Goal: Information Seeking & Learning: Learn about a topic

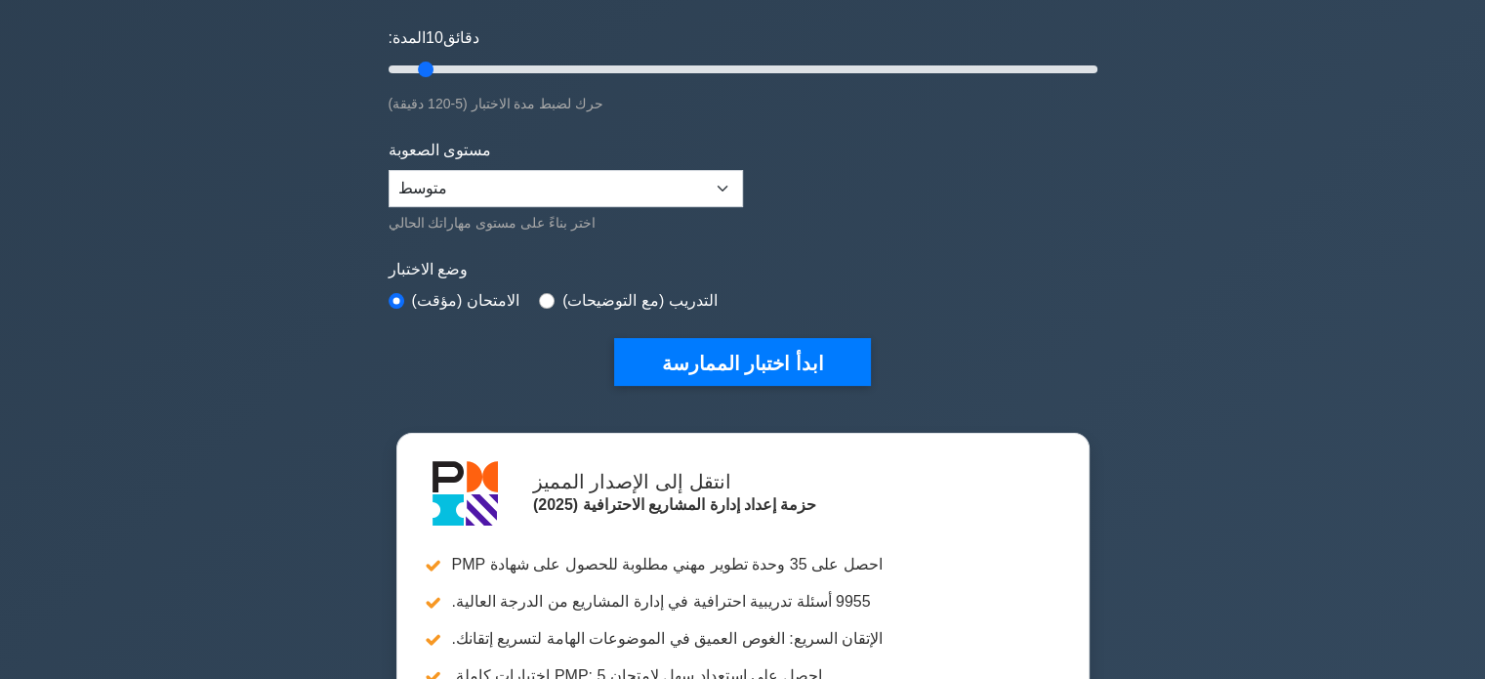
scroll to position [351, 0]
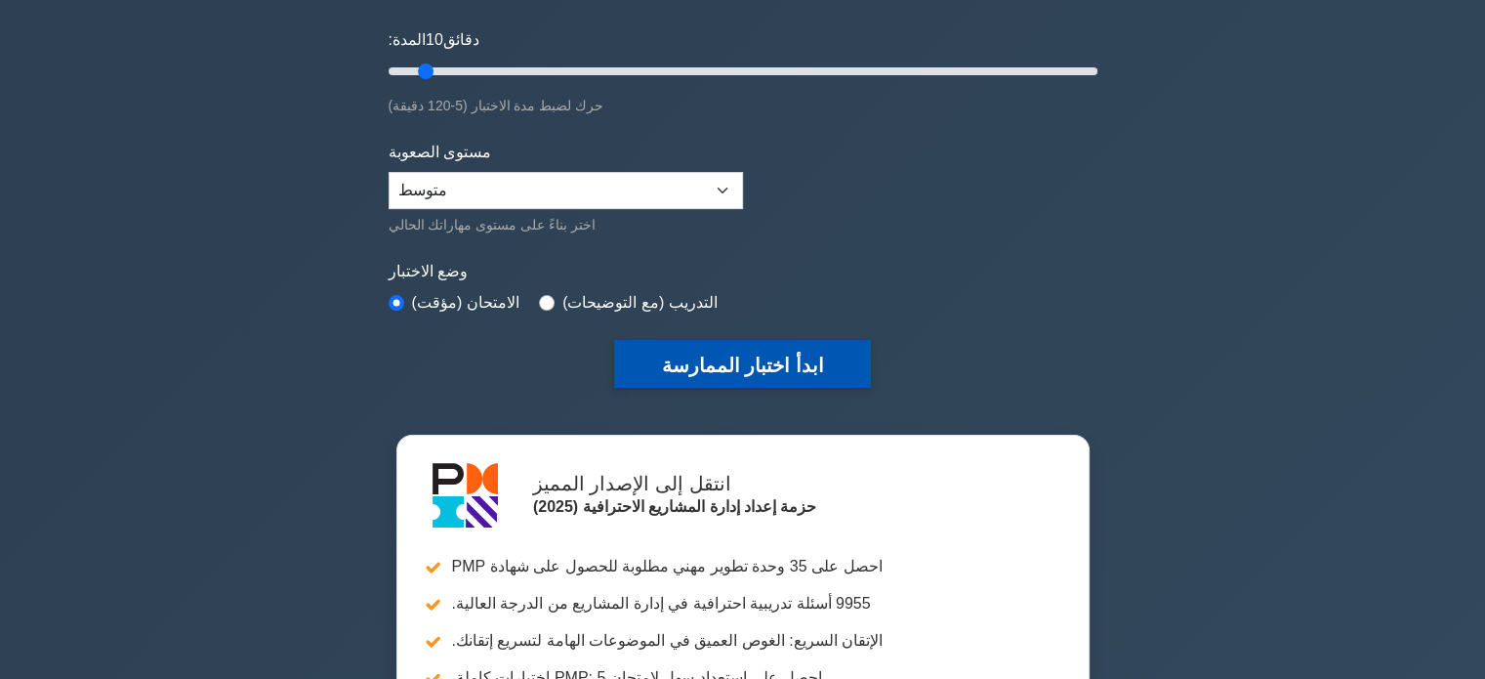
click at [677, 354] on font "ابدأ اختبار الممارسة" at bounding box center [742, 364] width 162 height 21
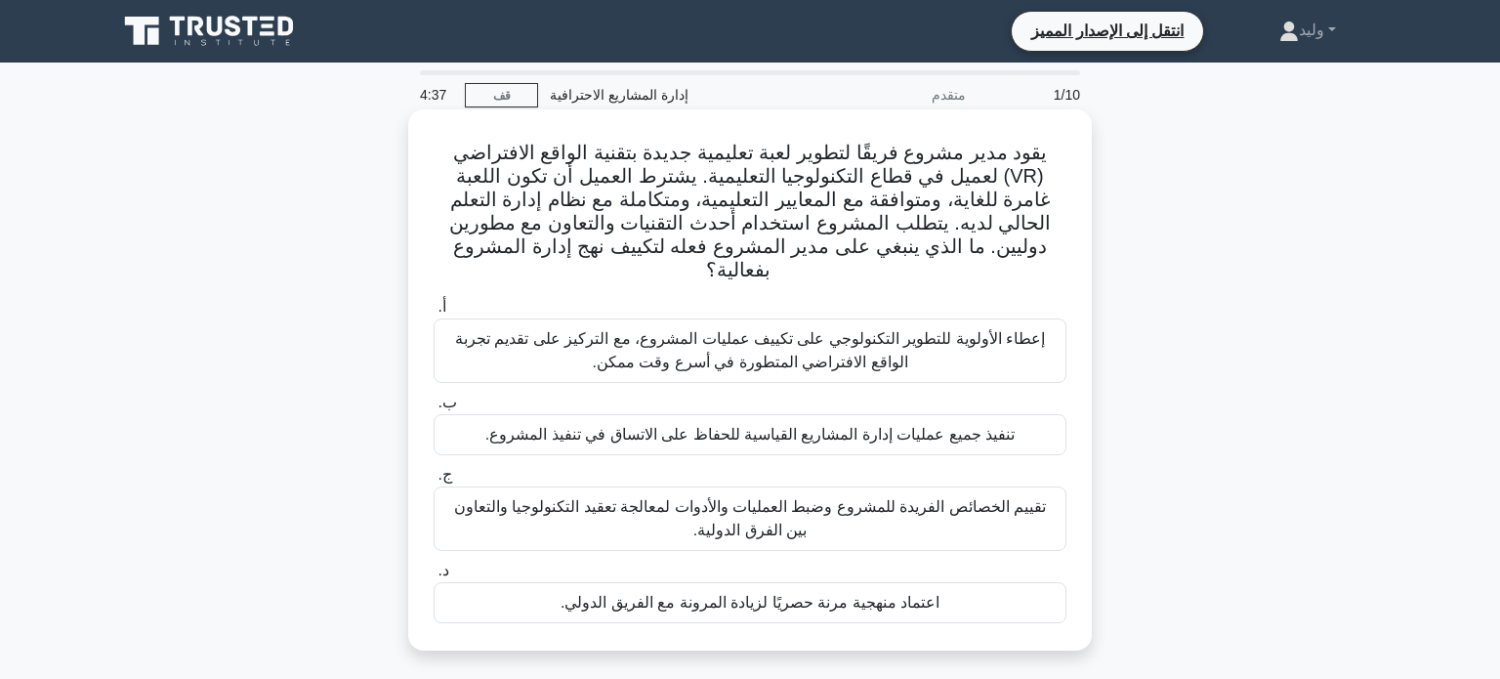
click at [1022, 510] on font "تقييم الخصائص الفريدة للمشروع وضبط العمليات والأدوات لمعالجة تعقيد التكنولوجيا …" at bounding box center [749, 518] width 615 height 47
click at [433, 481] on input "ج. تقييم الخصائص الفريدة للمشروع وضبط العمليات والأدوات لمعالجة تعقيد التكنولوج…" at bounding box center [433, 475] width 0 height 13
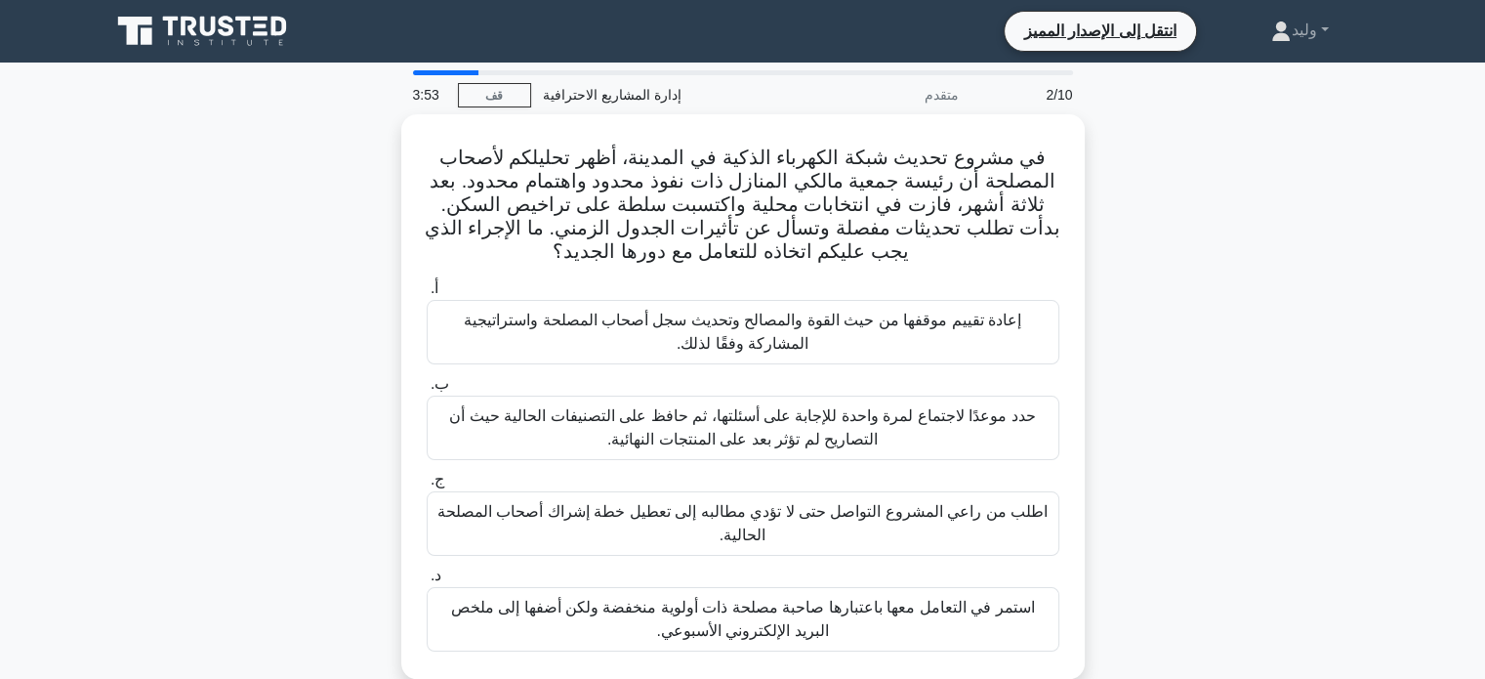
click at [1154, 411] on div "في مشروع تحديث شبكة الكهرباء الذكية في المدينة، أظهر تحليلكم لأصحاب المصلحة أن …" at bounding box center [743, 408] width 1289 height 588
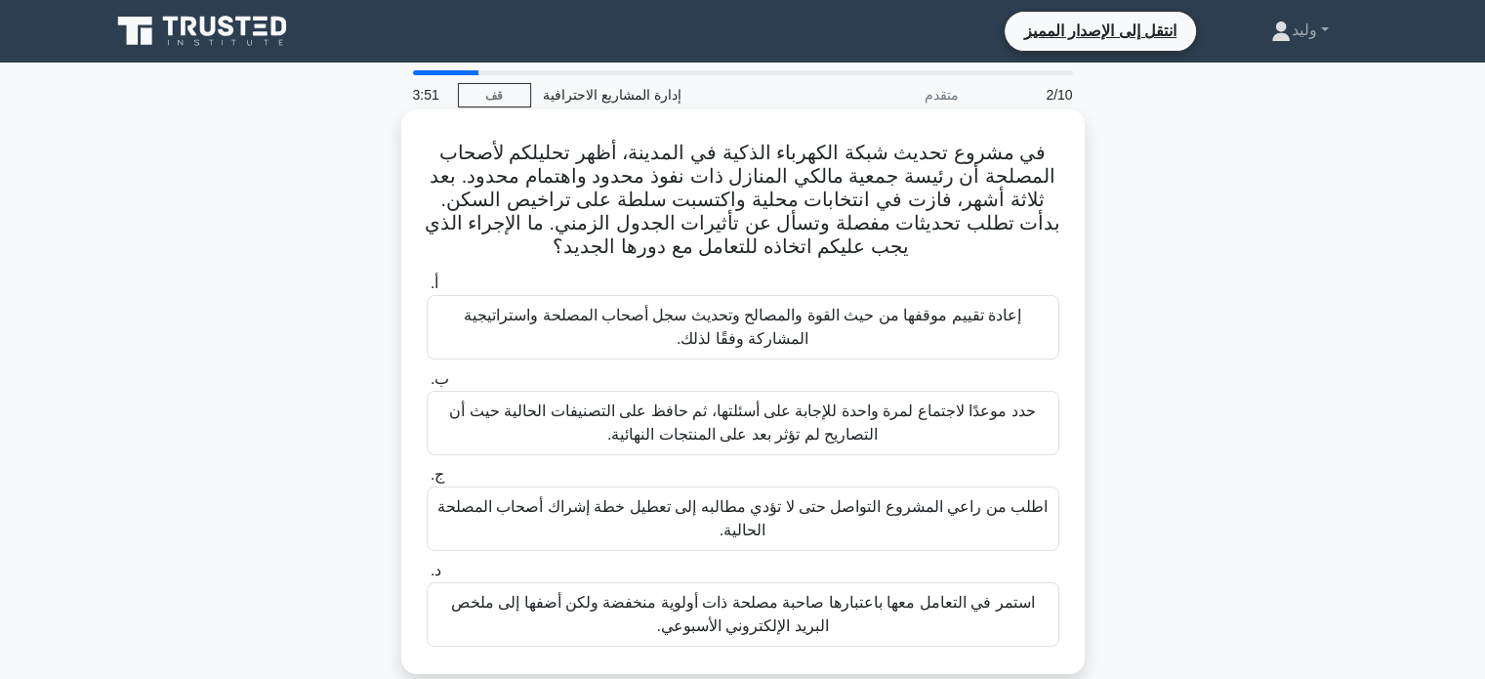
click at [1047, 330] on font "إعادة تقييم موقفها من حيث القوة والمصالح وتحديث سجل أصحاب المصلحة واستراتيجية ا…" at bounding box center [742, 327] width 615 height 47
click at [427, 290] on input "أ. إعادة تقييم موقفها من حيث القوة والمصالح وتحديث سجل أصحاب المصلحة واستراتيجي…" at bounding box center [427, 283] width 0 height 13
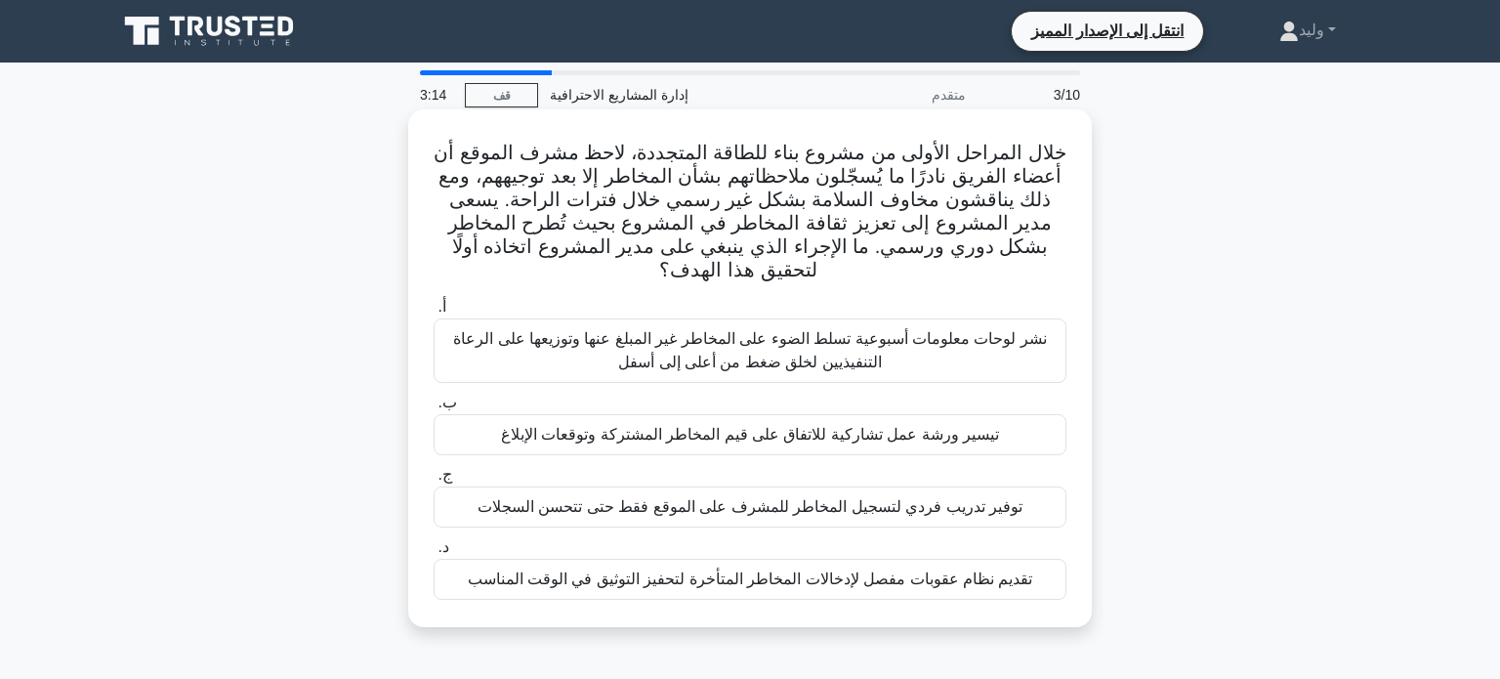
click at [1003, 424] on div "تيسير ورشة عمل تشاركية للاتفاق على قيم المخاطر المشتركة وتوقعات الإبلاغ" at bounding box center [749, 434] width 633 height 41
click at [433, 409] on input "ب. تيسير ورشة عمل تشاركية للاتفاق على قيم المخاطر المشتركة وتوقعات الإبلاغ" at bounding box center [433, 402] width 0 height 13
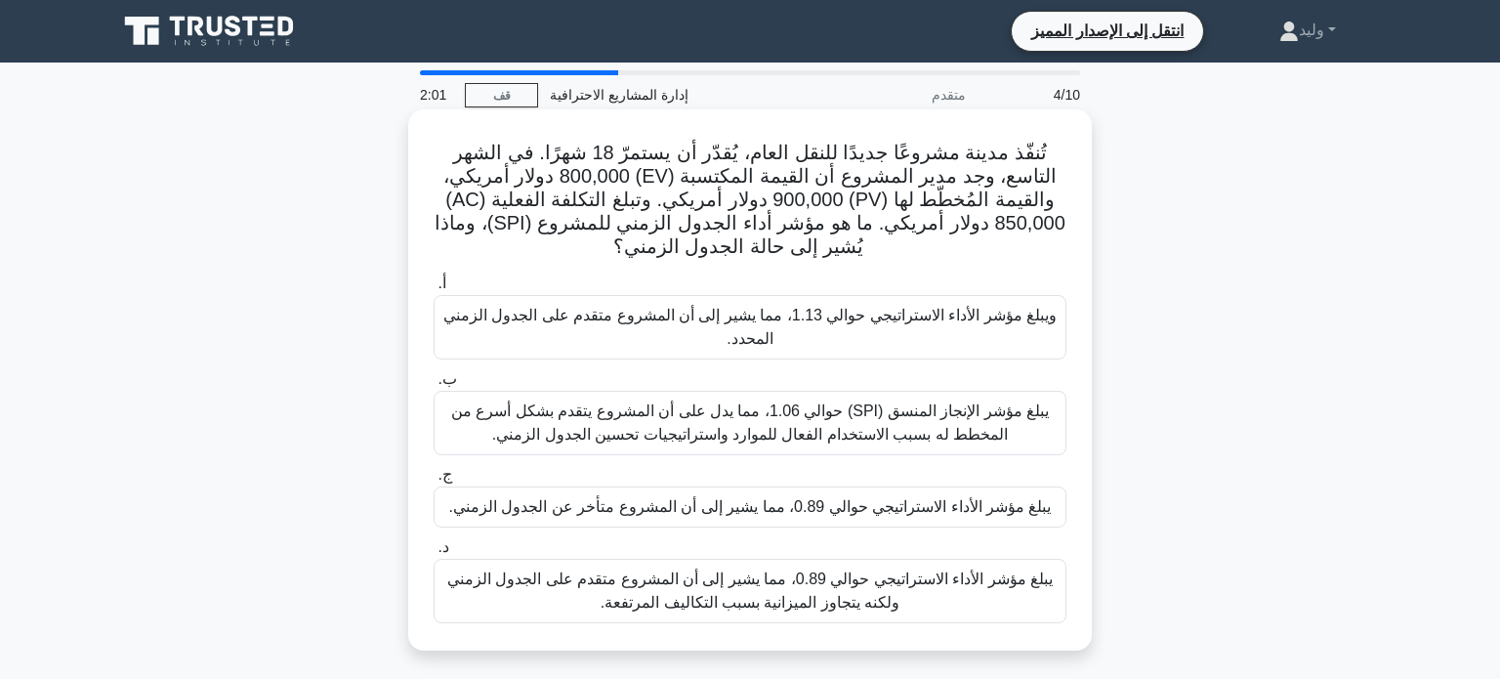
click at [945, 503] on font "يبلغ مؤشر الأداء الاستراتيجي حوالي 0.89، مما يشير إلى أن المشروع متأخر عن الجدو…" at bounding box center [750, 506] width 602 height 17
click at [433, 481] on input "ج. يبلغ مؤشر الأداء الاستراتيجي حوالي 0.89، مما يشير إلى أن المشروع متأخر عن ال…" at bounding box center [433, 475] width 0 height 13
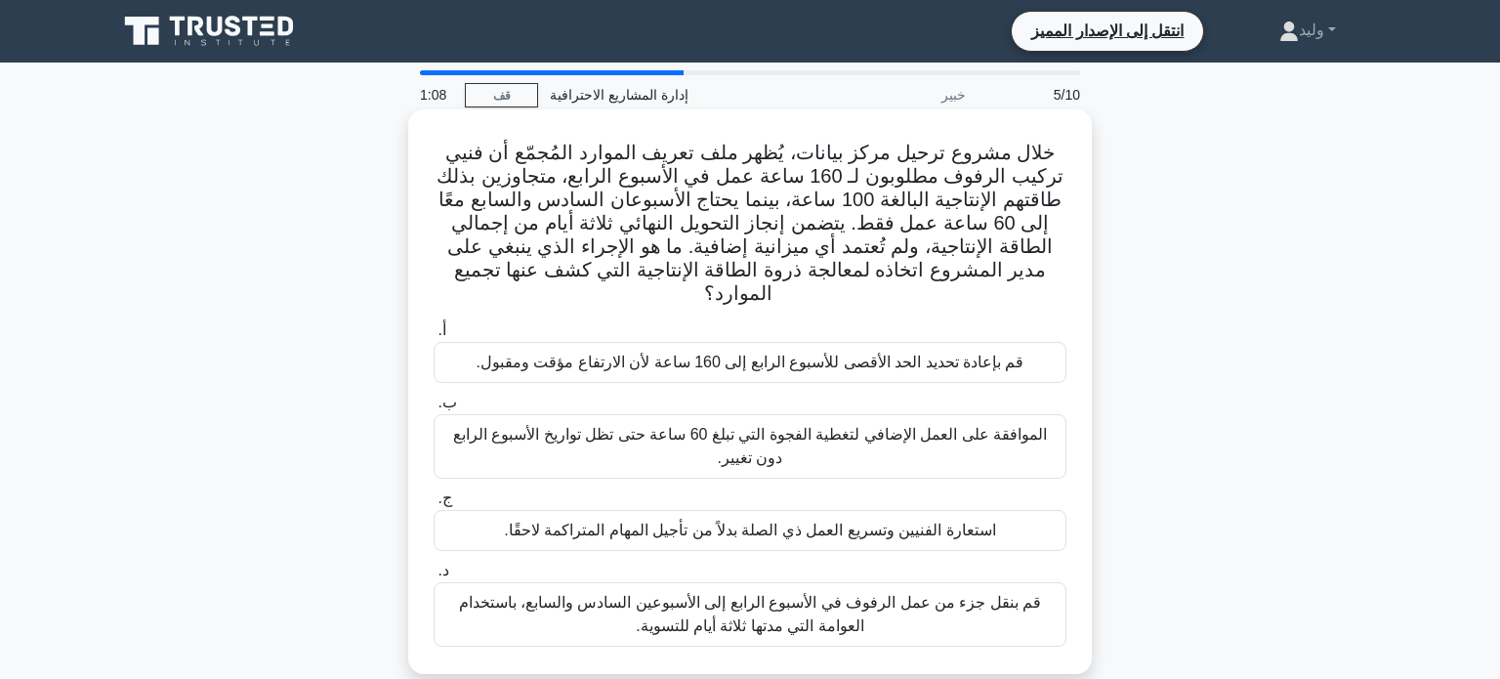
click at [1006, 593] on font "قم بنقل جزء من عمل الرفوف في الأسبوع الرابع إلى الأسبوعين السادس والسابع، باستخ…" at bounding box center [749, 614] width 615 height 47
click at [433, 577] on input "د. [GEOGRAPHIC_DATA] بنقل جزء من عمل الرفوف في الأسبوع الرابع إلى الأسبوعين الس…" at bounding box center [433, 570] width 0 height 13
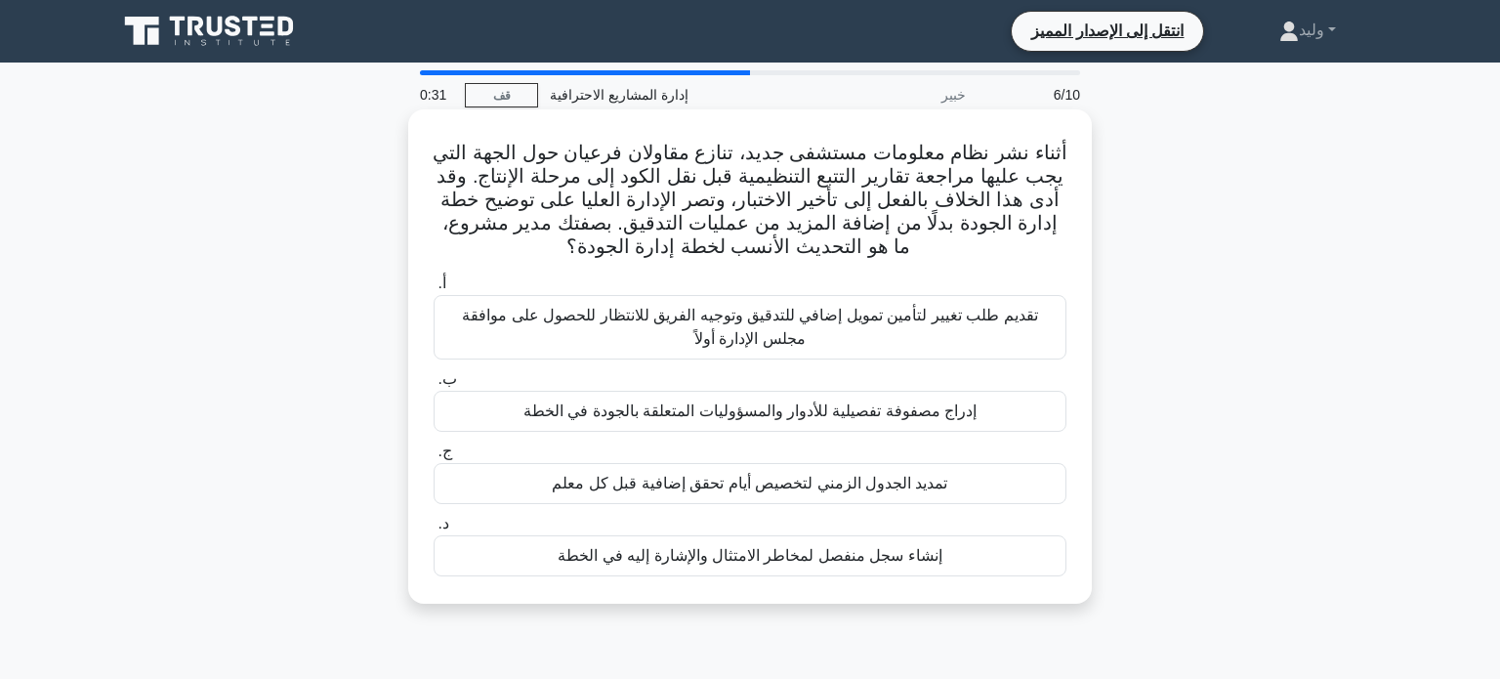
click at [1012, 409] on div "إدراج مصفوفة تفصيلية للأدوار والمسؤوليات المتعلقة بالجودة في الخطة" at bounding box center [749, 411] width 633 height 41
click at [433, 386] on input "ب. إدراج مصفوفة تفصيلية للأدوار والمسؤوليات المتعلقة بالجودة في الخطة" at bounding box center [433, 379] width 0 height 13
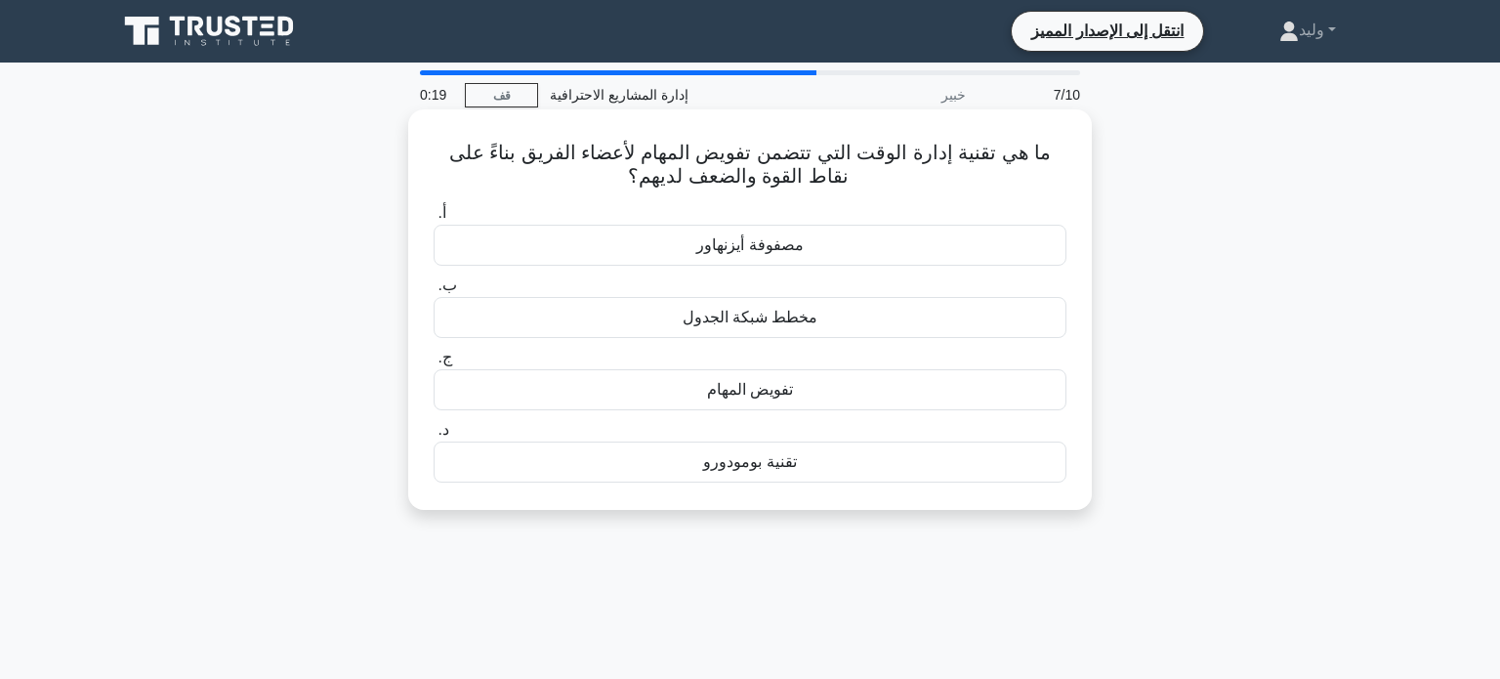
click at [928, 379] on div "تفويض المهام" at bounding box center [749, 389] width 633 height 41
click at [433, 364] on input "ج. تفويض المهام" at bounding box center [433, 357] width 0 height 13
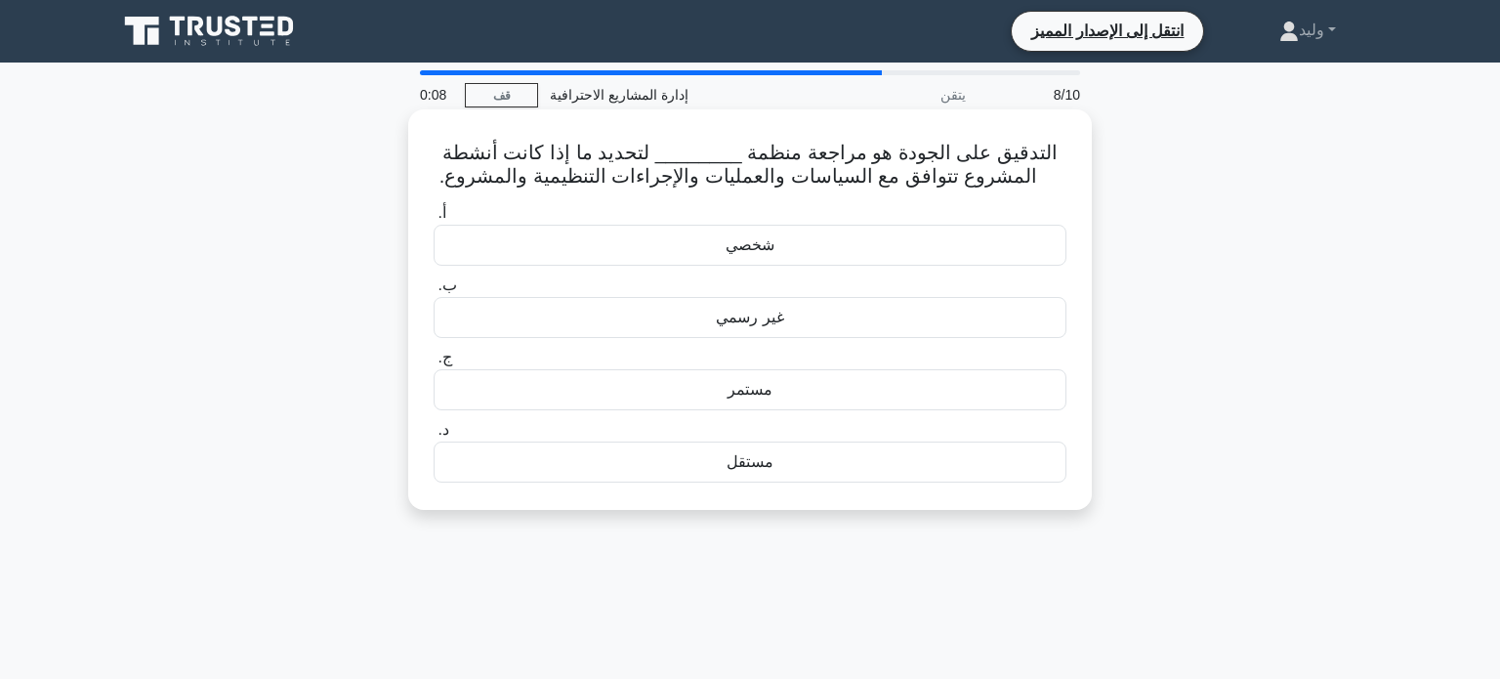
click at [949, 374] on div "مستمر" at bounding box center [749, 389] width 633 height 41
click at [433, 364] on input "ج. مستمر" at bounding box center [433, 357] width 0 height 13
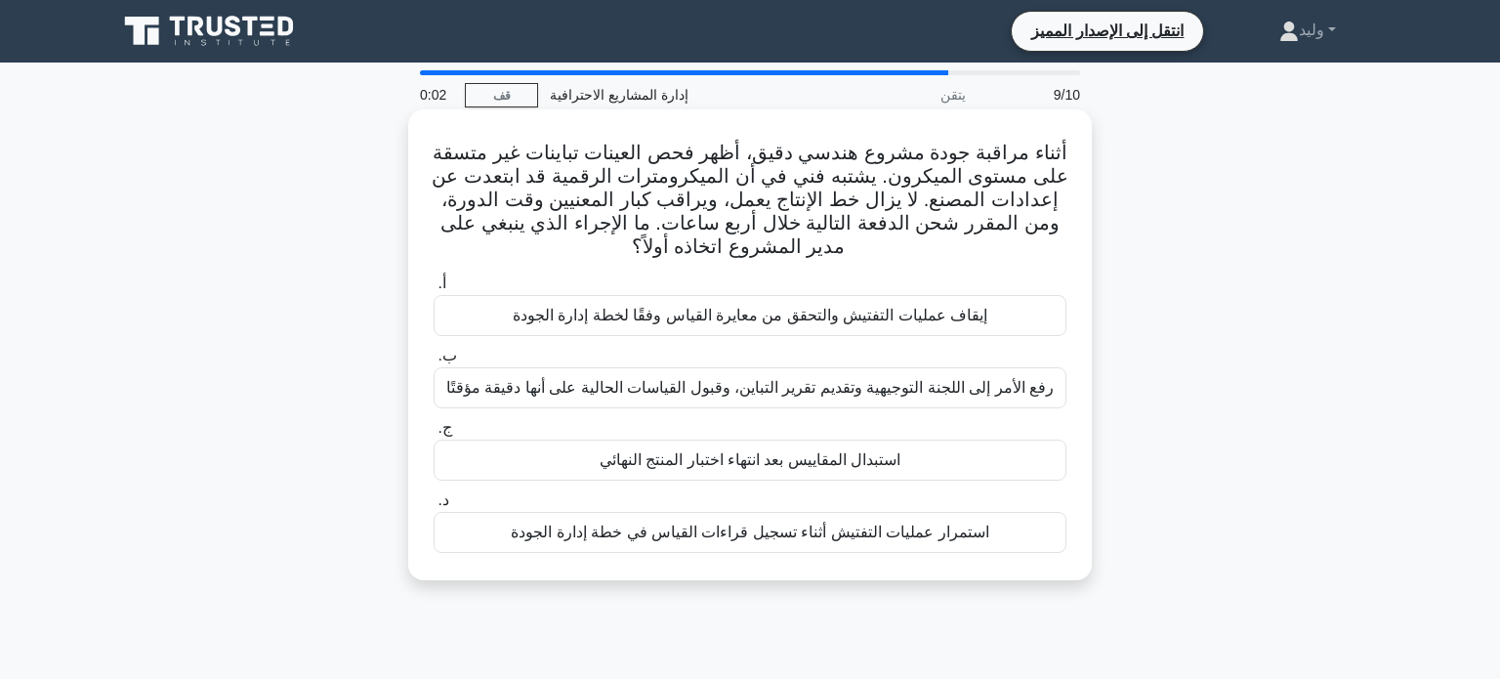
click at [939, 526] on font "استمرار عمليات التفتيش أثناء تسجيل قراءات القياس في خطة إدارة الجودة" at bounding box center [749, 531] width 477 height 17
click at [433, 507] on input "د. استمرار عمليات التفتيش أثناء تسجيل قراءات القياس في خطة إدارة الجودة" at bounding box center [433, 500] width 0 height 13
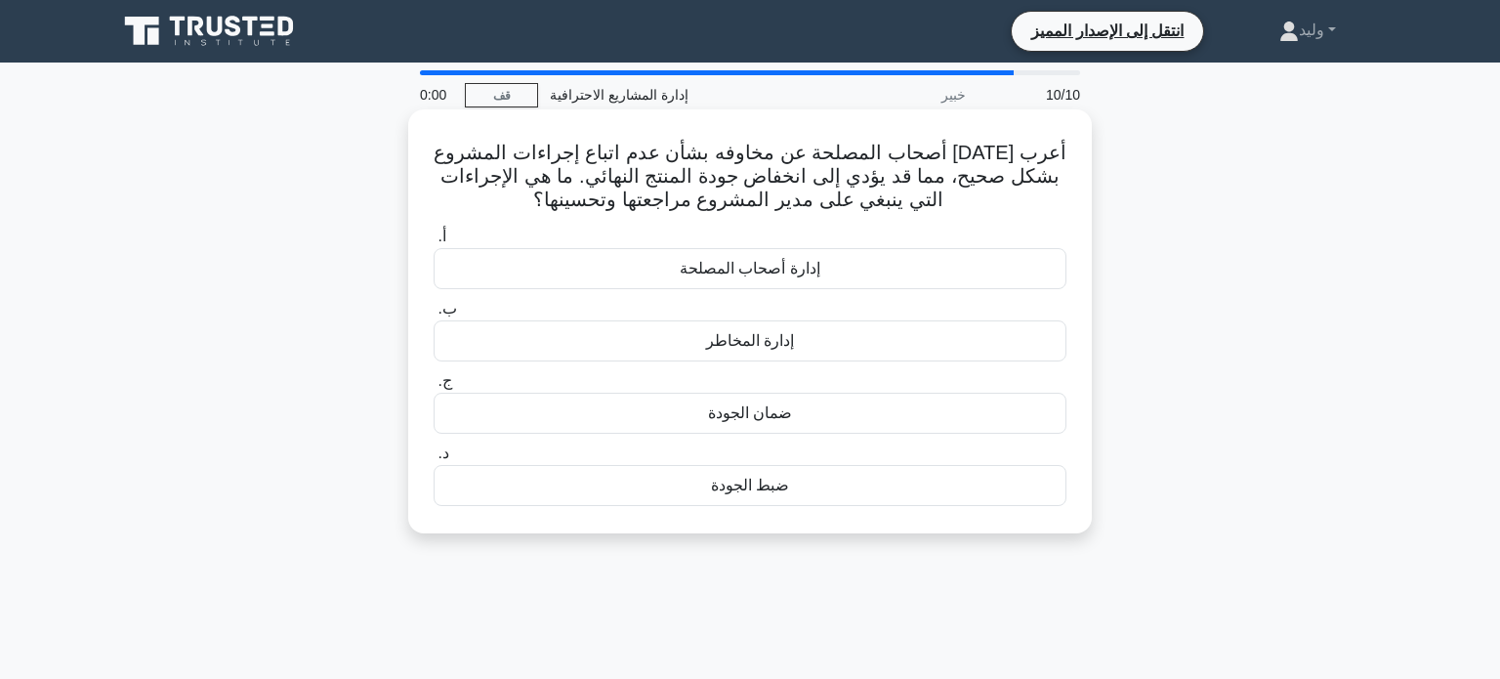
click at [947, 472] on div "ضبط الجودة" at bounding box center [749, 485] width 633 height 41
click at [433, 460] on input "د. ضبط الجودة" at bounding box center [433, 453] width 0 height 13
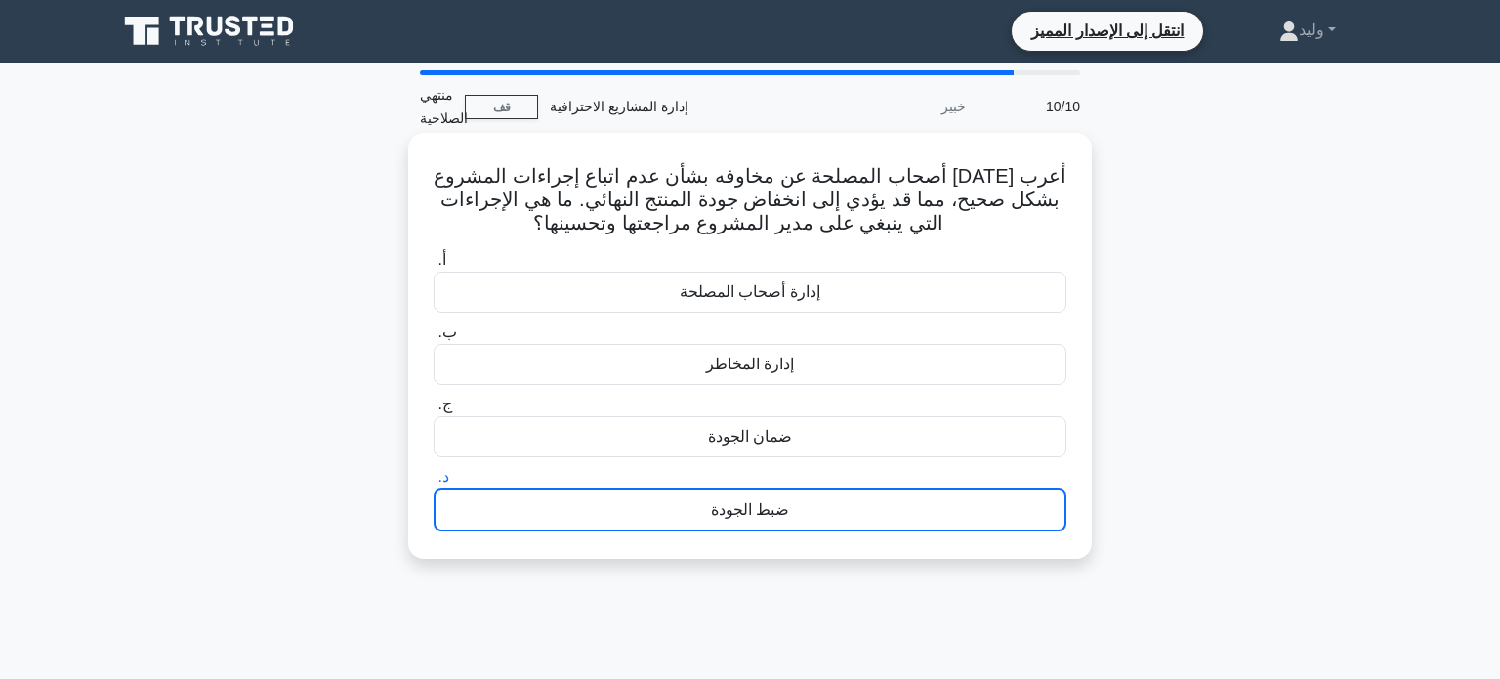
click at [960, 425] on div "ضمان الجودة" at bounding box center [749, 436] width 633 height 41
click at [433, 411] on input "ج. ضمان الجودة" at bounding box center [433, 404] width 0 height 13
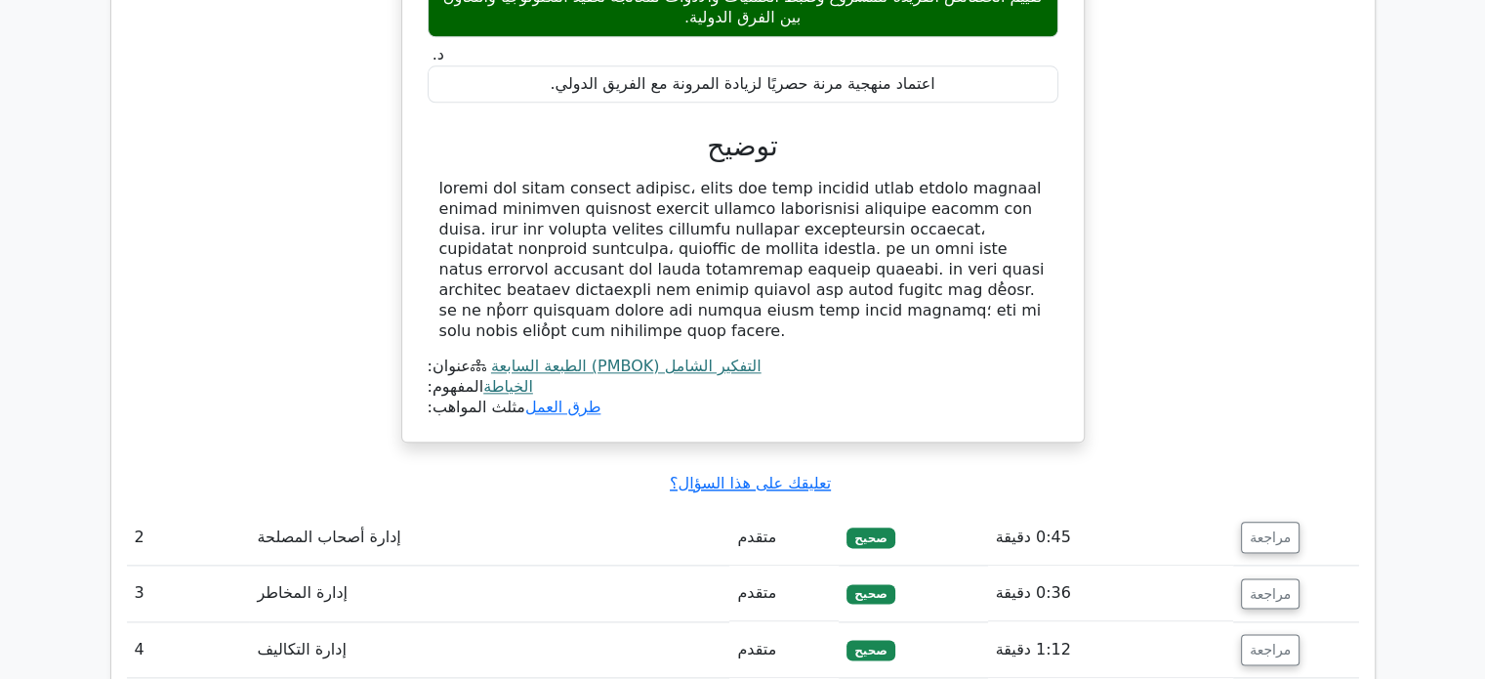
scroll to position [2241, 0]
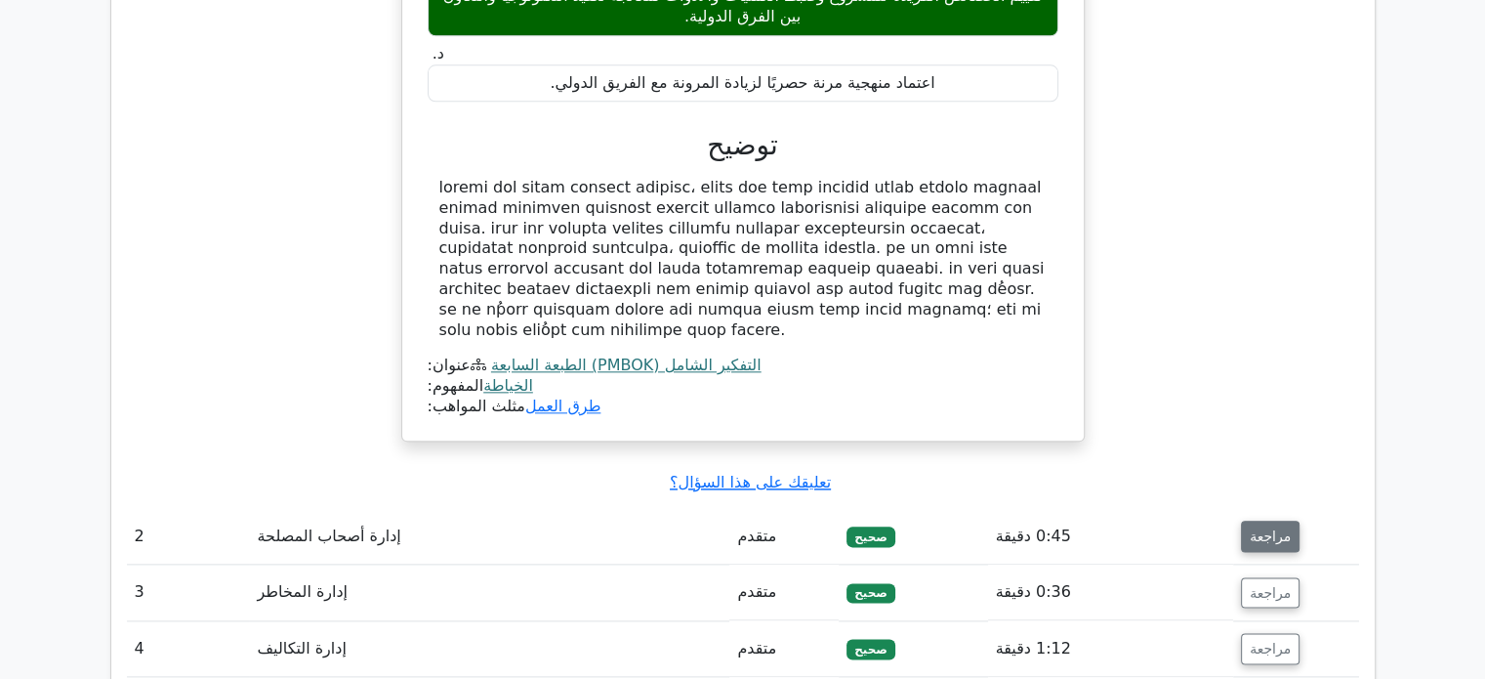
click at [1259, 528] on font "مراجعة" at bounding box center [1270, 536] width 41 height 16
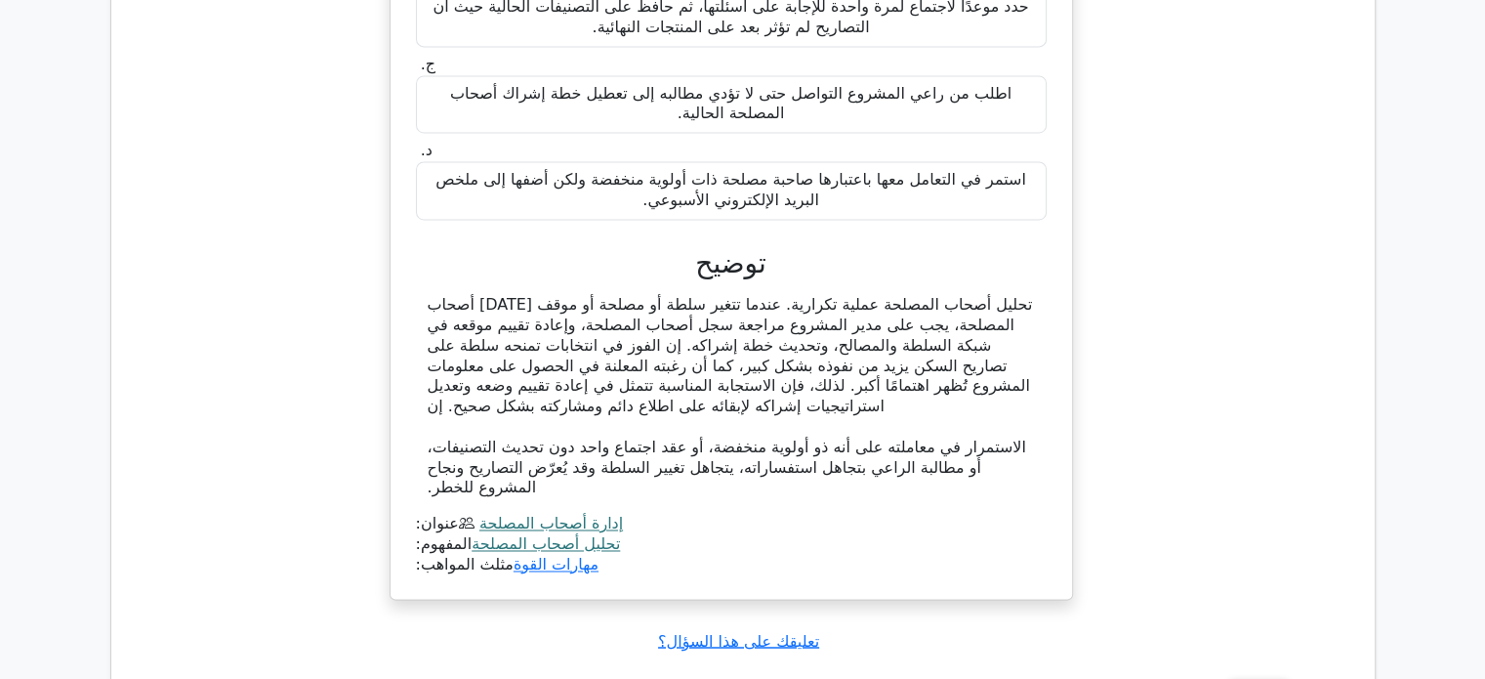
scroll to position [3085, 0]
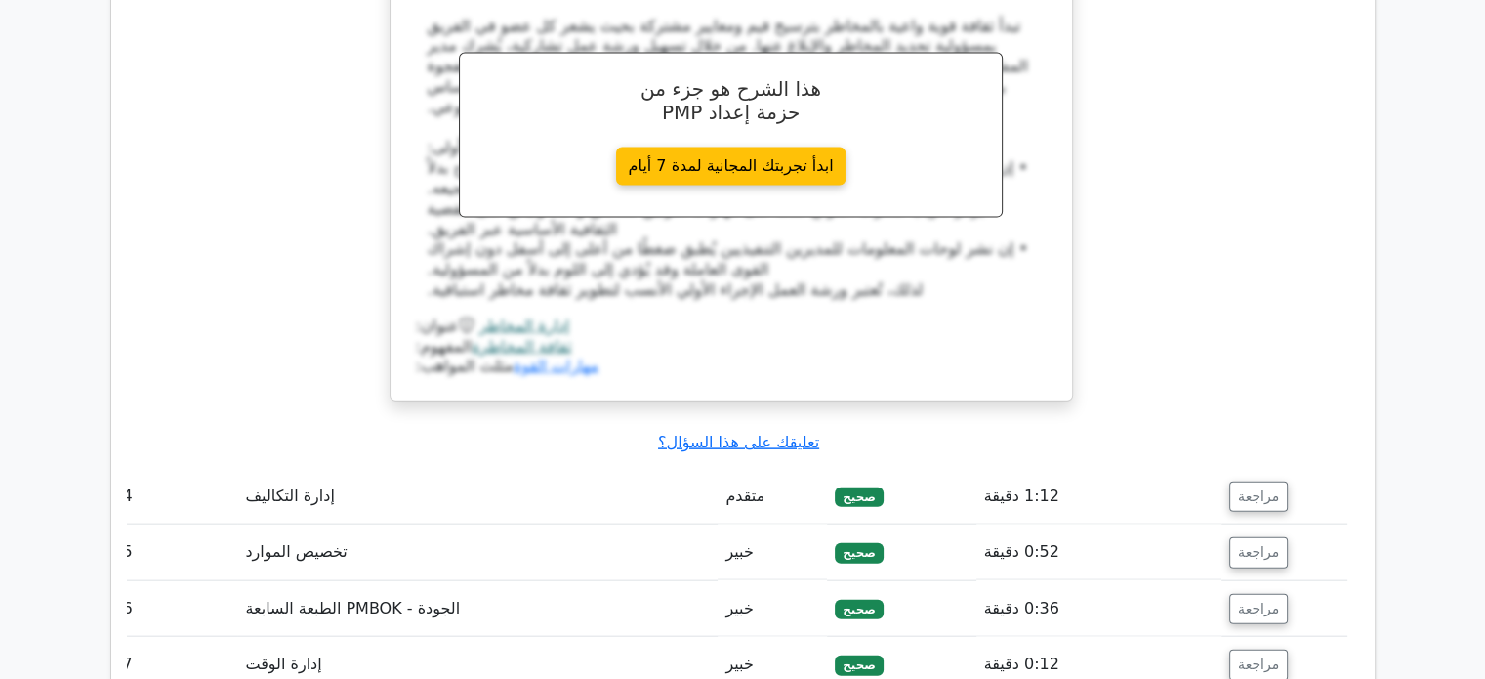
scroll to position [4337, 0]
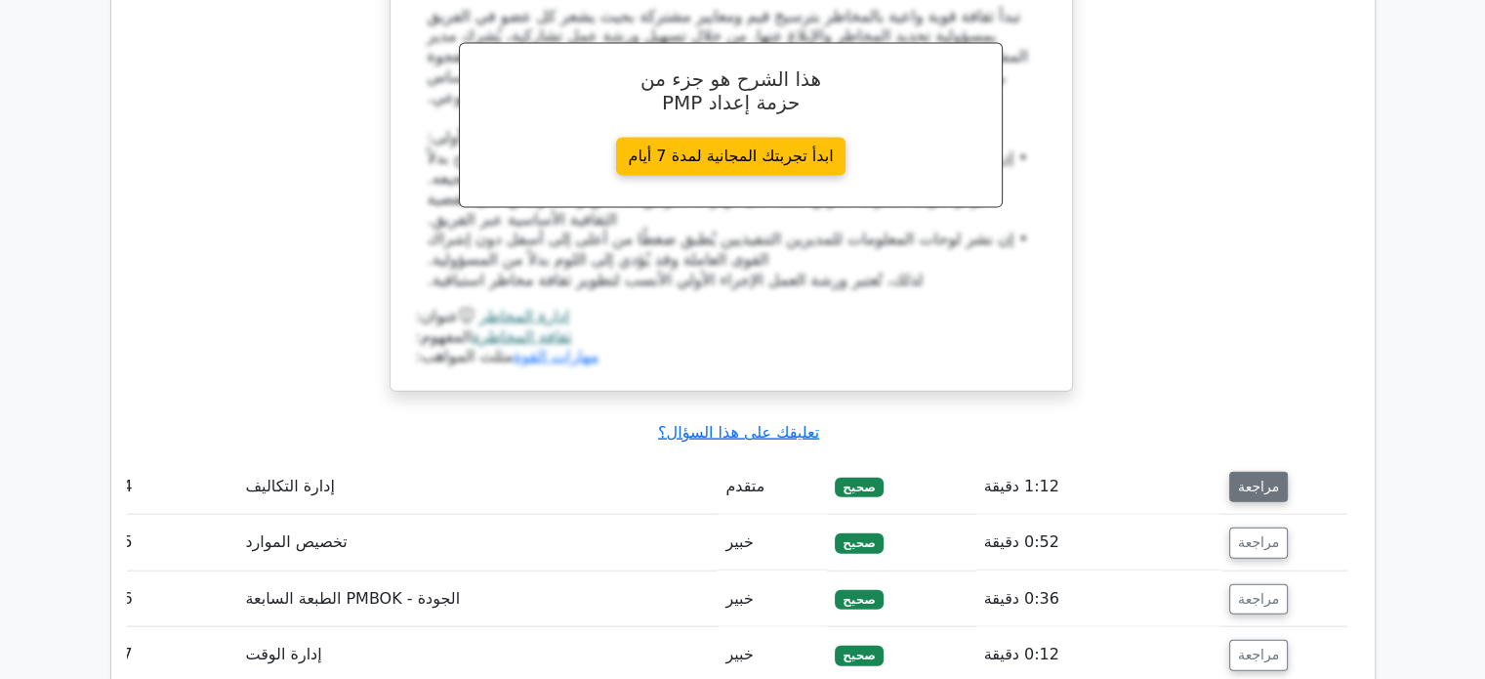
click at [1251, 478] on font "مراجعة" at bounding box center [1258, 486] width 41 height 16
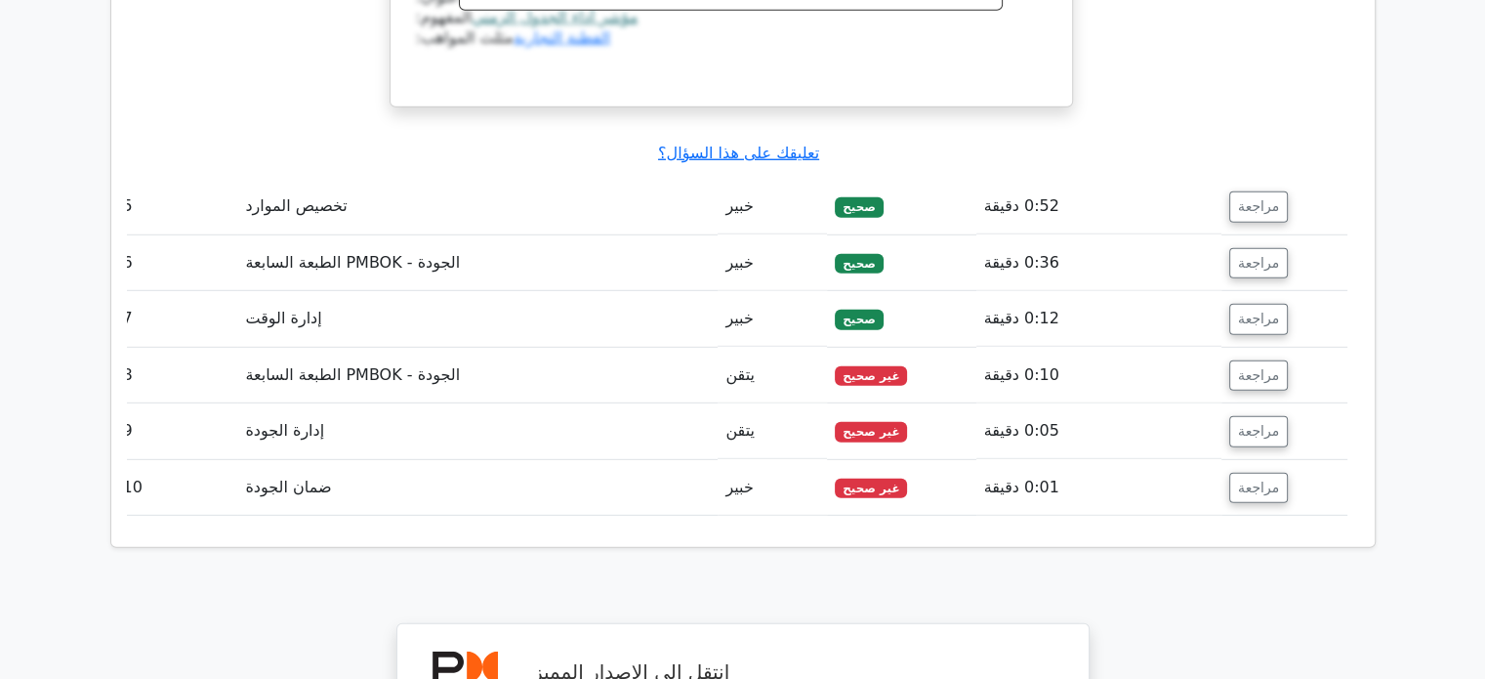
scroll to position [5378, 0]
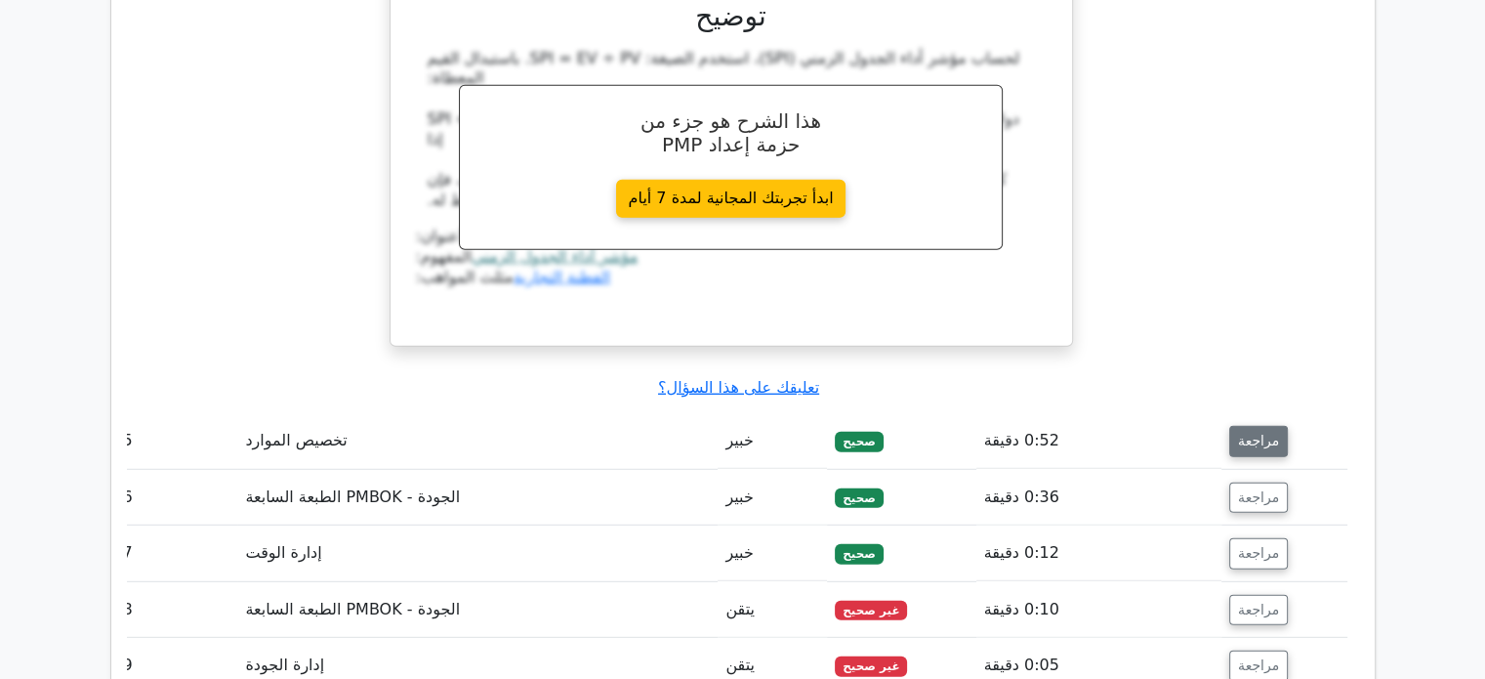
click at [1264, 433] on font "مراجعة" at bounding box center [1258, 441] width 41 height 16
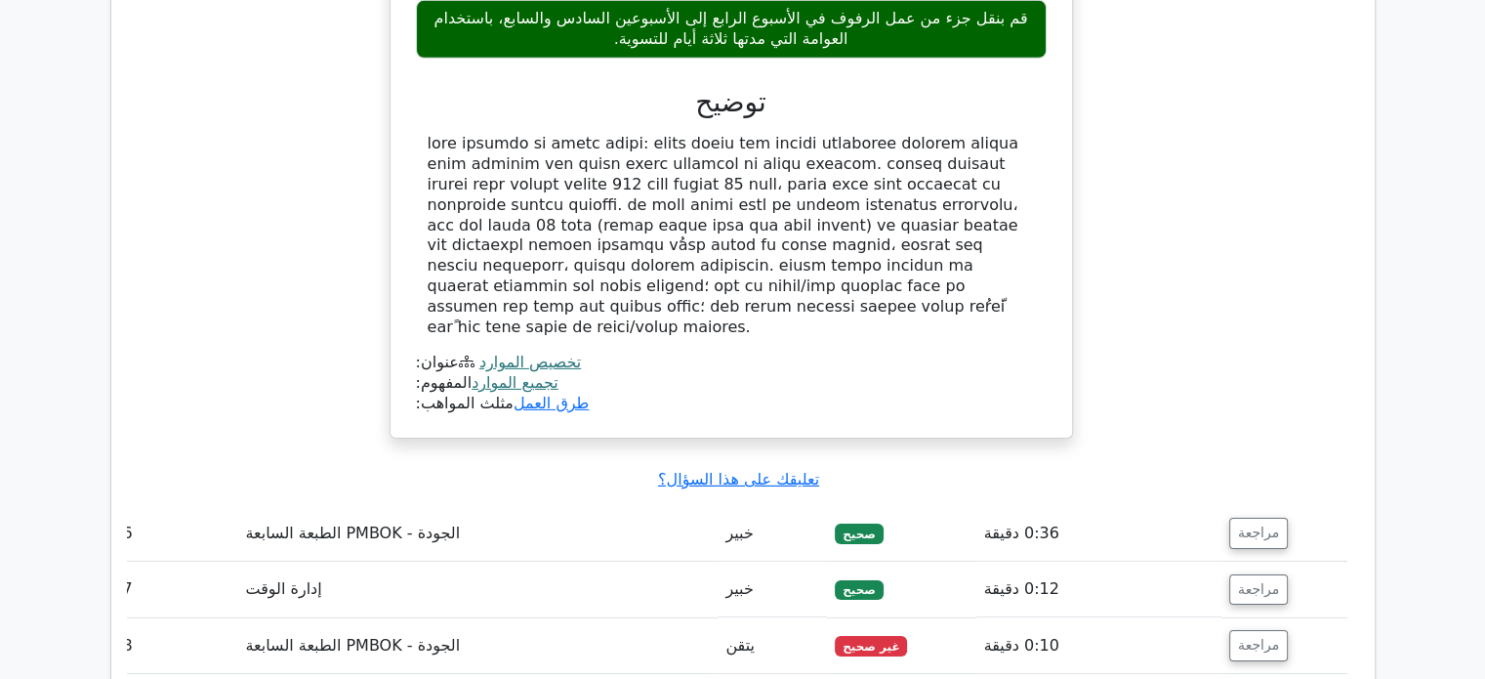
scroll to position [6292, 0]
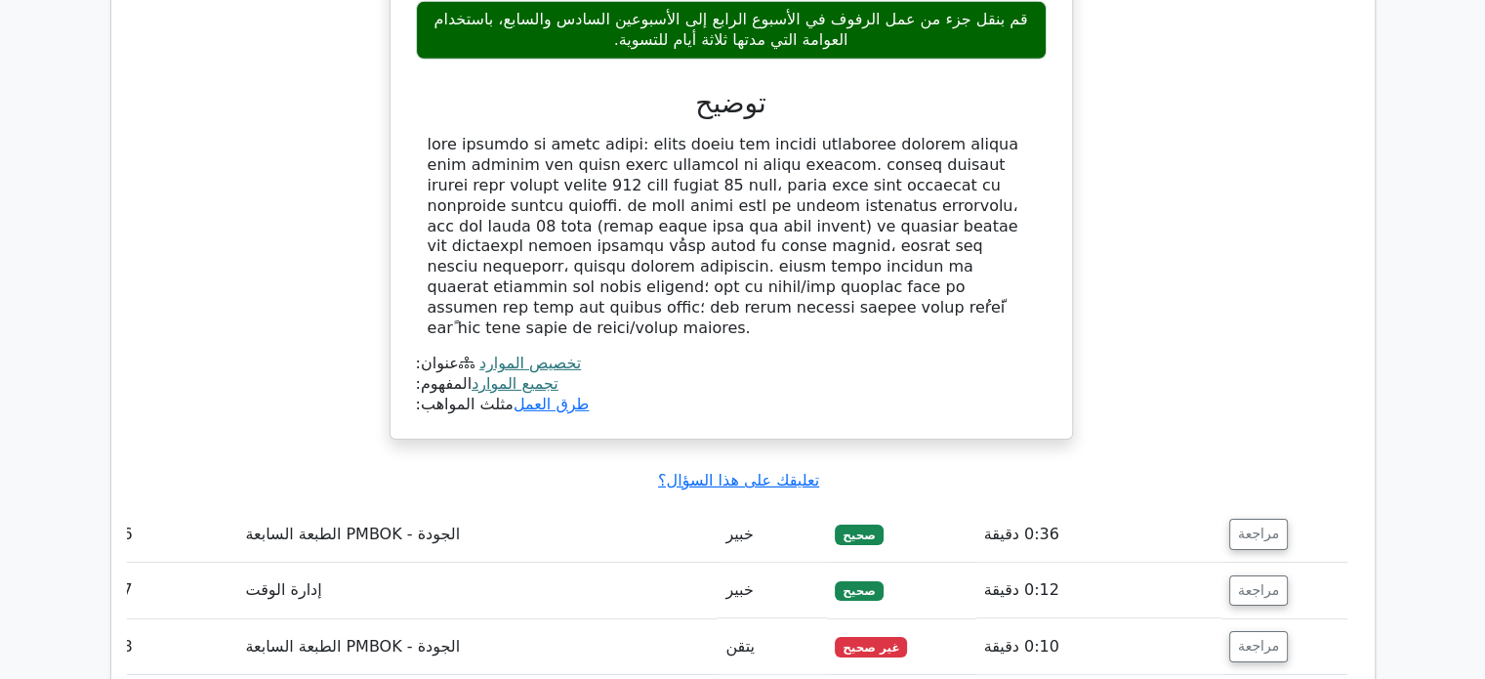
click at [1264, 526] on font "مراجعة" at bounding box center [1258, 534] width 41 height 16
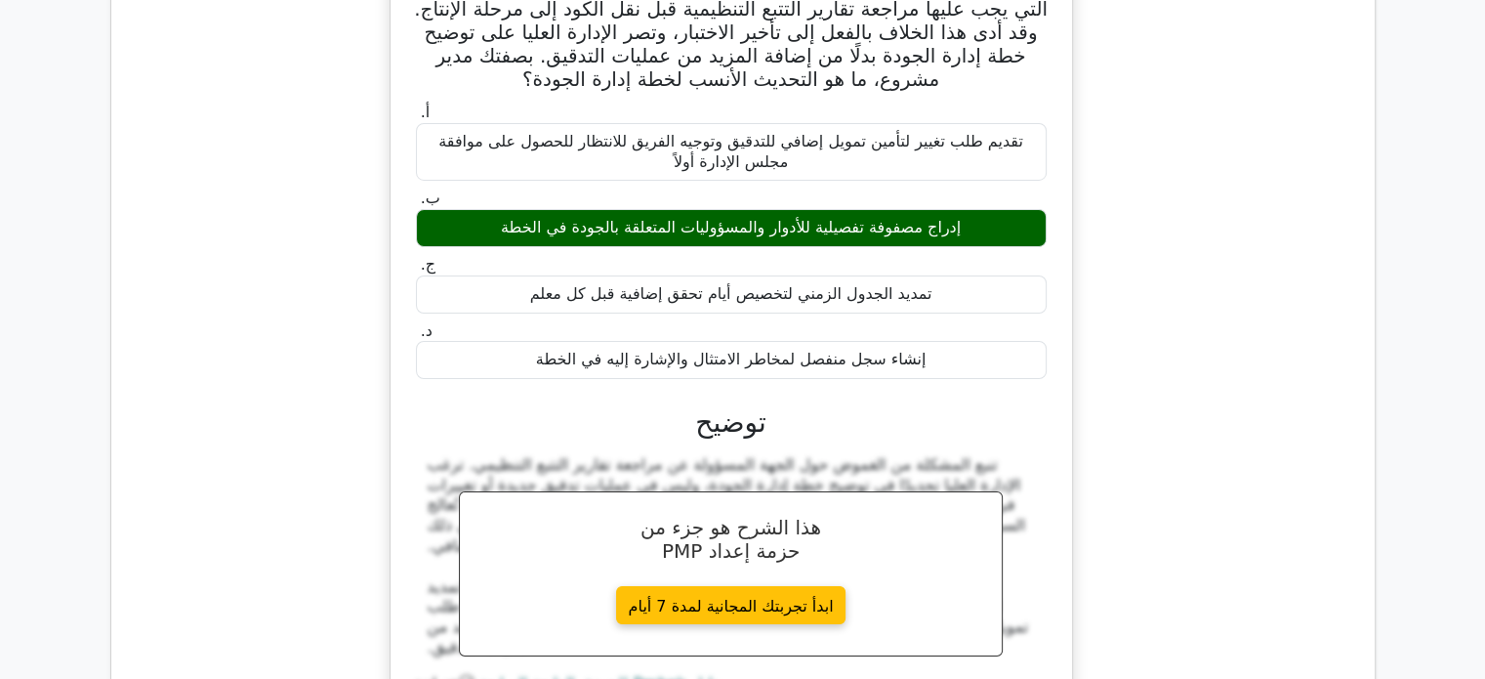
scroll to position [6921, 0]
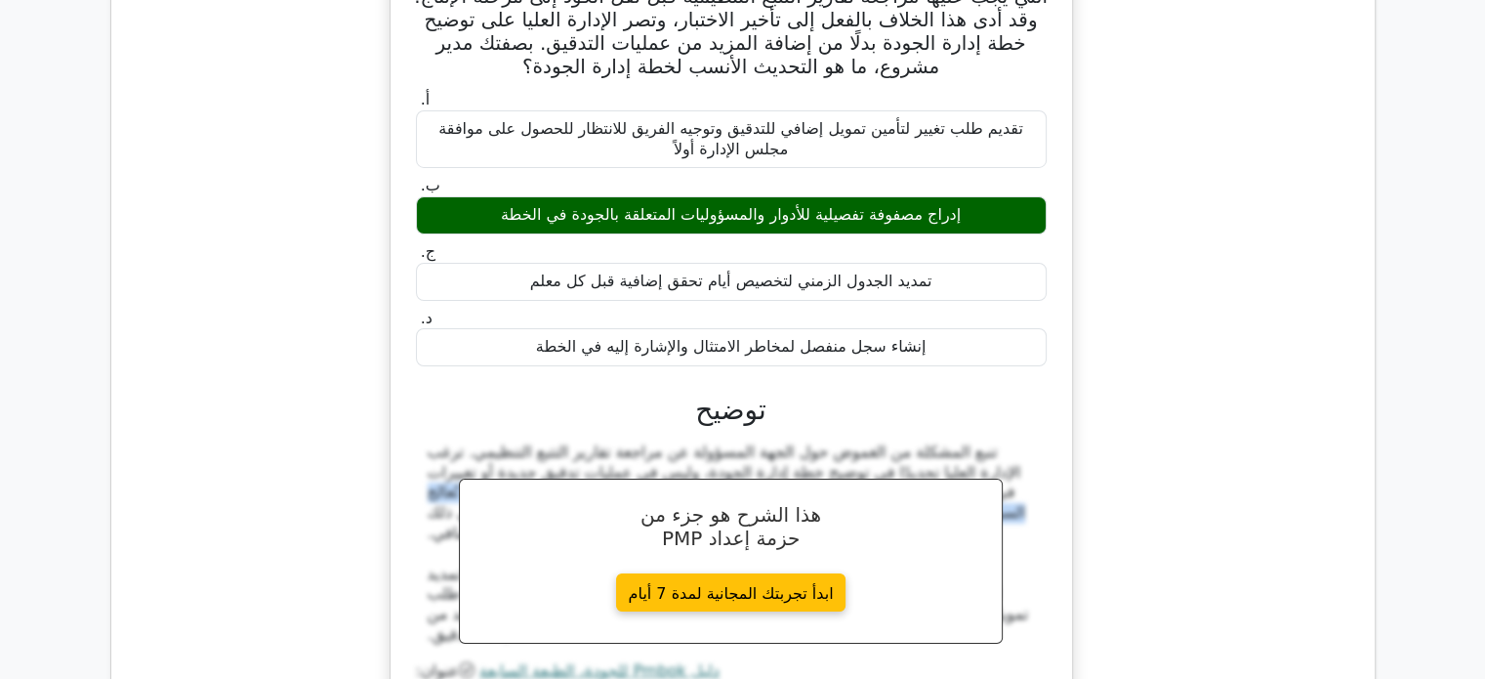
drag, startPoint x: 918, startPoint y: 409, endPoint x: 508, endPoint y: 408, distance: 410.1
click at [508, 442] on font "تنبع المشكلة من الغموض حول الجهة المسؤولة عن مراجعة تقارير التتبع التنظيمي. ترغ…" at bounding box center [727, 492] width 598 height 100
copy font "إن إضافة مصفوفة مفصلة لأدوار ومسؤوليات الجودة (مثل RACI)"
